Goal: Transaction & Acquisition: Purchase product/service

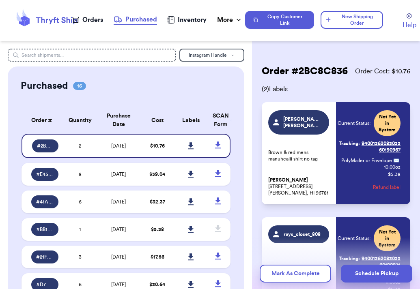
scroll to position [95, 0]
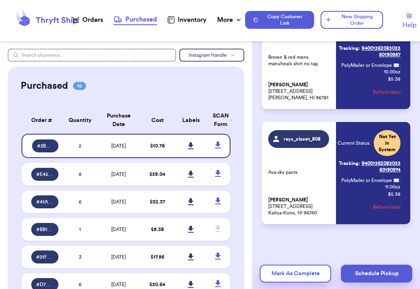
click at [89, 22] on div "Orders" at bounding box center [87, 20] width 31 height 10
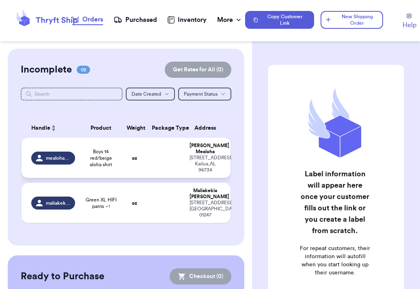
click at [125, 160] on td "oz" at bounding box center [134, 158] width 25 height 40
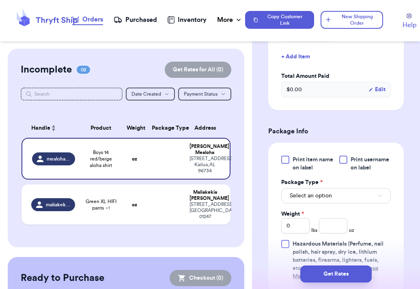
scroll to position [270, 0]
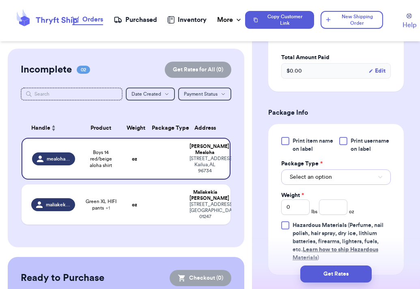
click at [318, 177] on span "Select an option" at bounding box center [311, 177] width 42 height 8
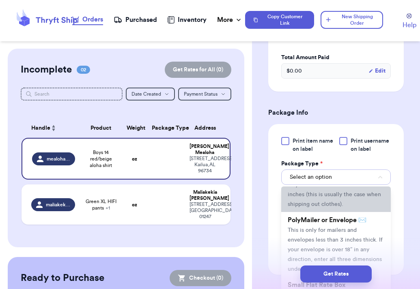
scroll to position [48, 0]
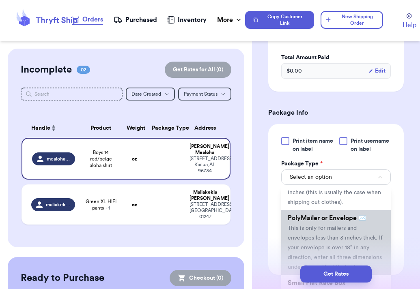
click at [332, 230] on span "This is only for mailers and envelopes less than 3 inches thick. If your envelo…" at bounding box center [335, 248] width 95 height 45
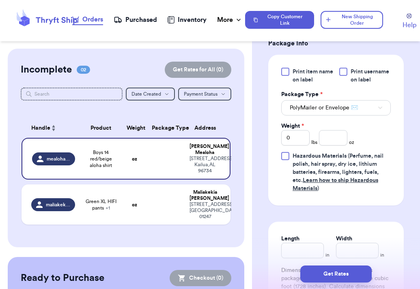
scroll to position [342, 0]
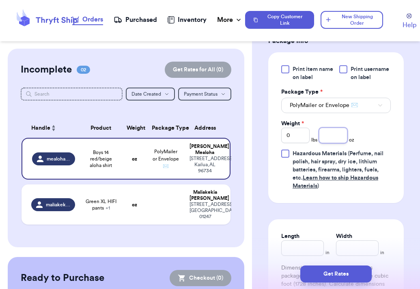
click at [337, 138] on input "number" at bounding box center [333, 135] width 28 height 15
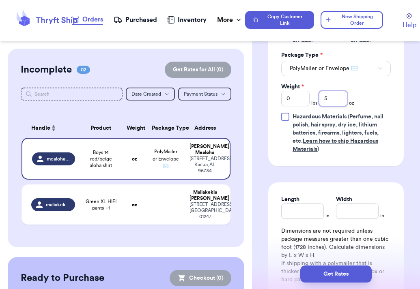
scroll to position [395, 0]
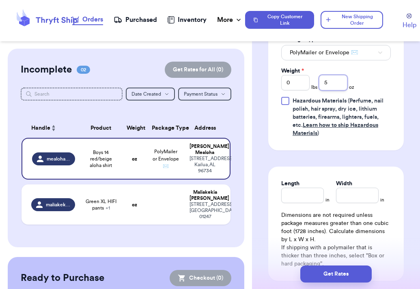
type input "5"
click at [313, 192] on input "Length" at bounding box center [302, 195] width 43 height 15
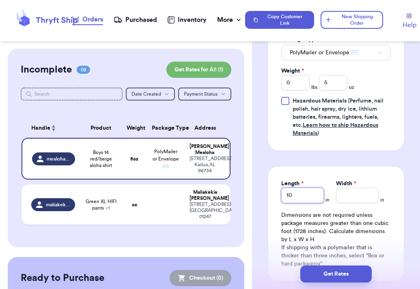
type input "10"
click at [365, 191] on input "Width *" at bounding box center [357, 195] width 43 height 15
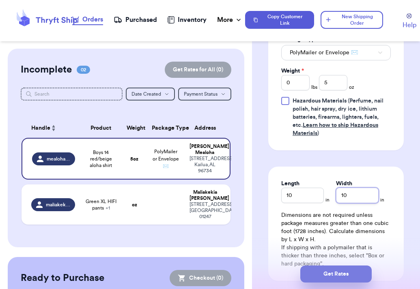
type input "10"
click at [342, 274] on button "Get Rates" at bounding box center [335, 274] width 71 height 17
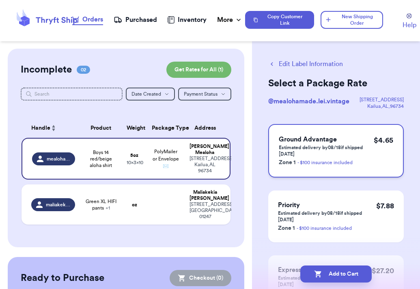
scroll to position [9, 0]
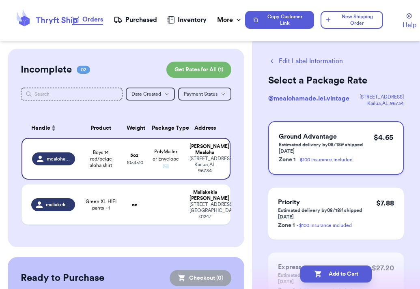
click at [286, 141] on h3 "Ground Advantage" at bounding box center [326, 137] width 95 height 10
click at [321, 284] on div "Add to Cart" at bounding box center [336, 274] width 168 height 30
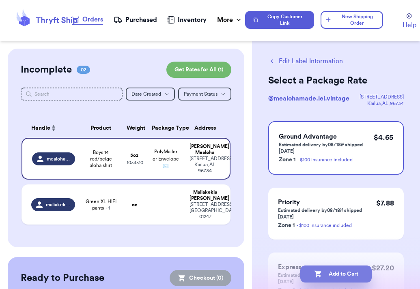
click at [320, 275] on icon "button" at bounding box center [318, 274] width 8 height 8
checkbox input "true"
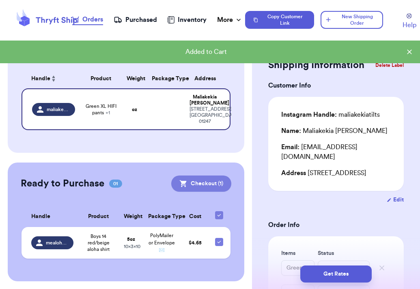
click at [196, 181] on button "Checkout ( 1 )" at bounding box center [201, 184] width 60 height 16
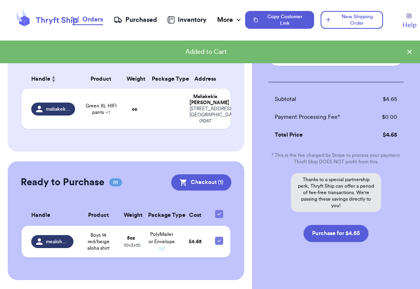
scroll to position [94, 0]
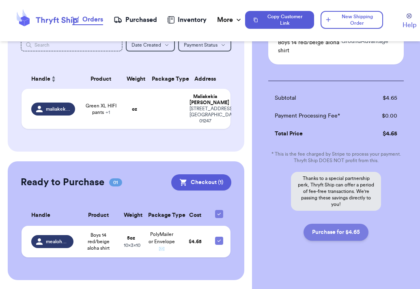
click at [332, 232] on button "Purchase for $4.65" at bounding box center [335, 232] width 65 height 17
checkbox input "false"
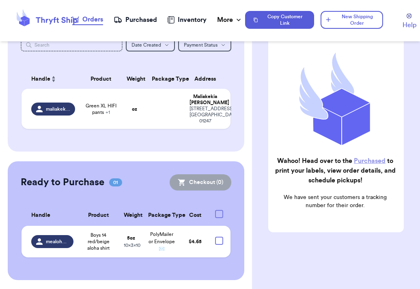
scroll to position [72, 0]
checkbox input "true"
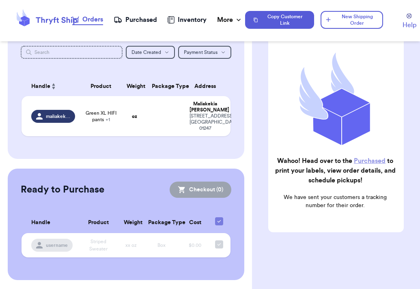
click at [150, 15] on div "Purchased" at bounding box center [135, 20] width 43 height 10
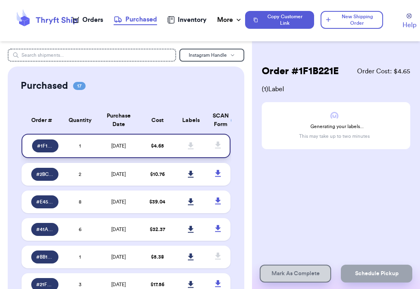
click at [110, 141] on td "[DATE]" at bounding box center [119, 146] width 44 height 24
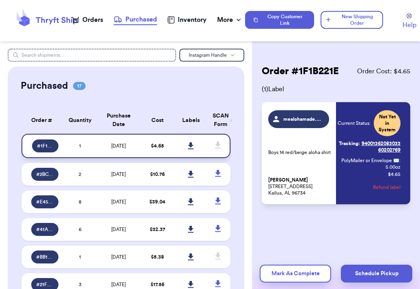
click at [191, 144] on icon at bounding box center [191, 145] width 6 height 7
